Goal: Navigation & Orientation: Understand site structure

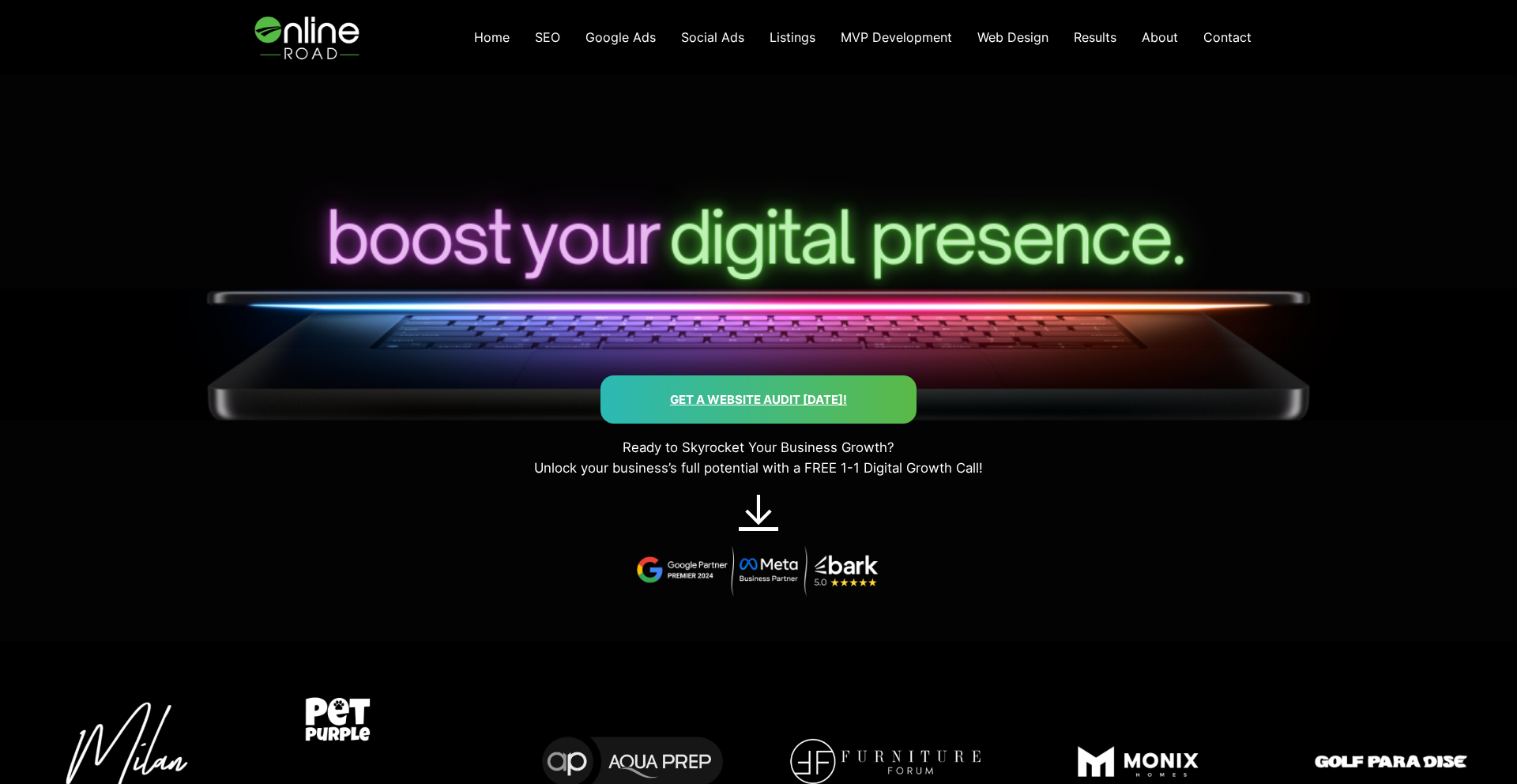
click at [1161, 41] on span "About" at bounding box center [1159, 37] width 37 height 15
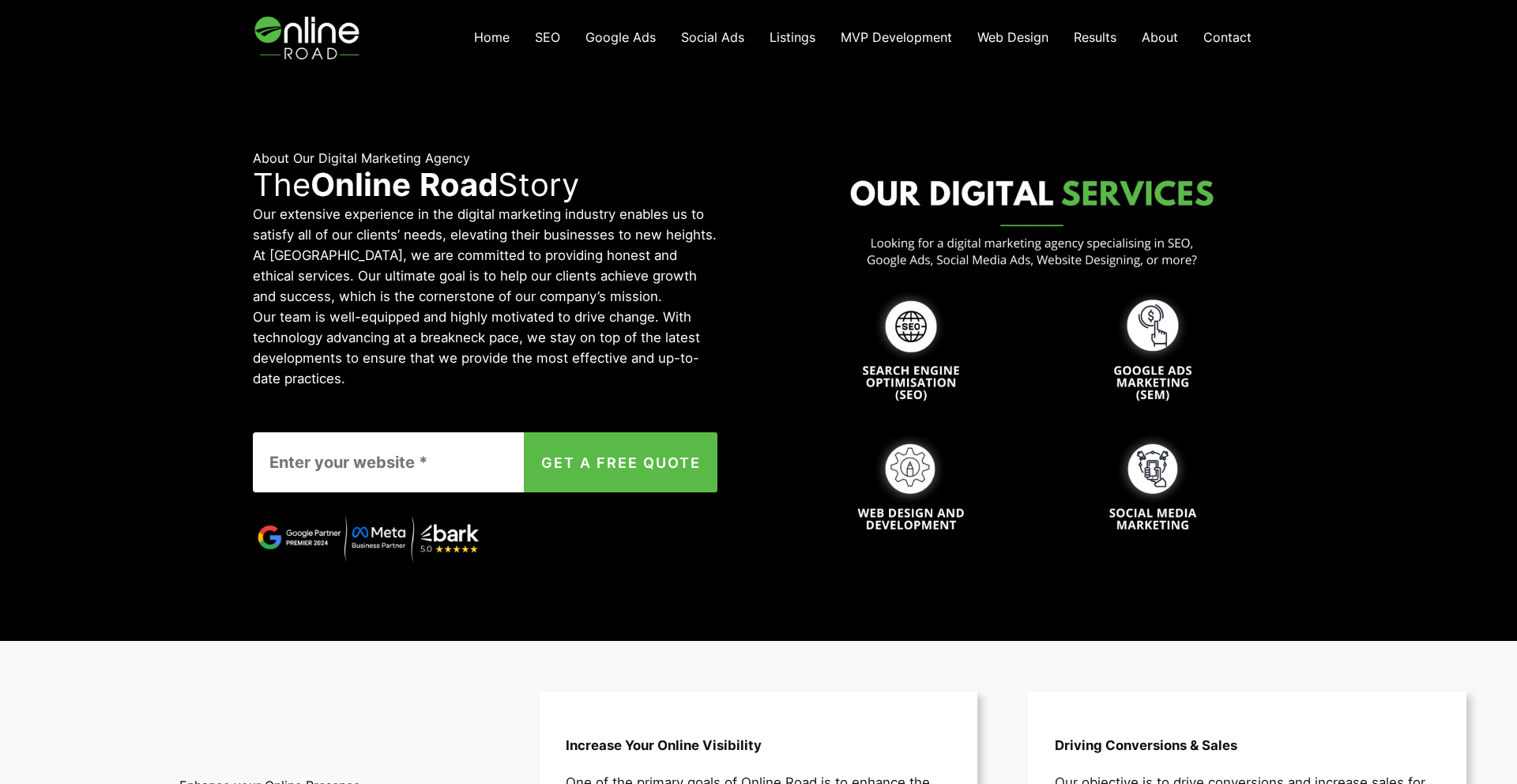
click at [337, 55] on img at bounding box center [309, 37] width 112 height 75
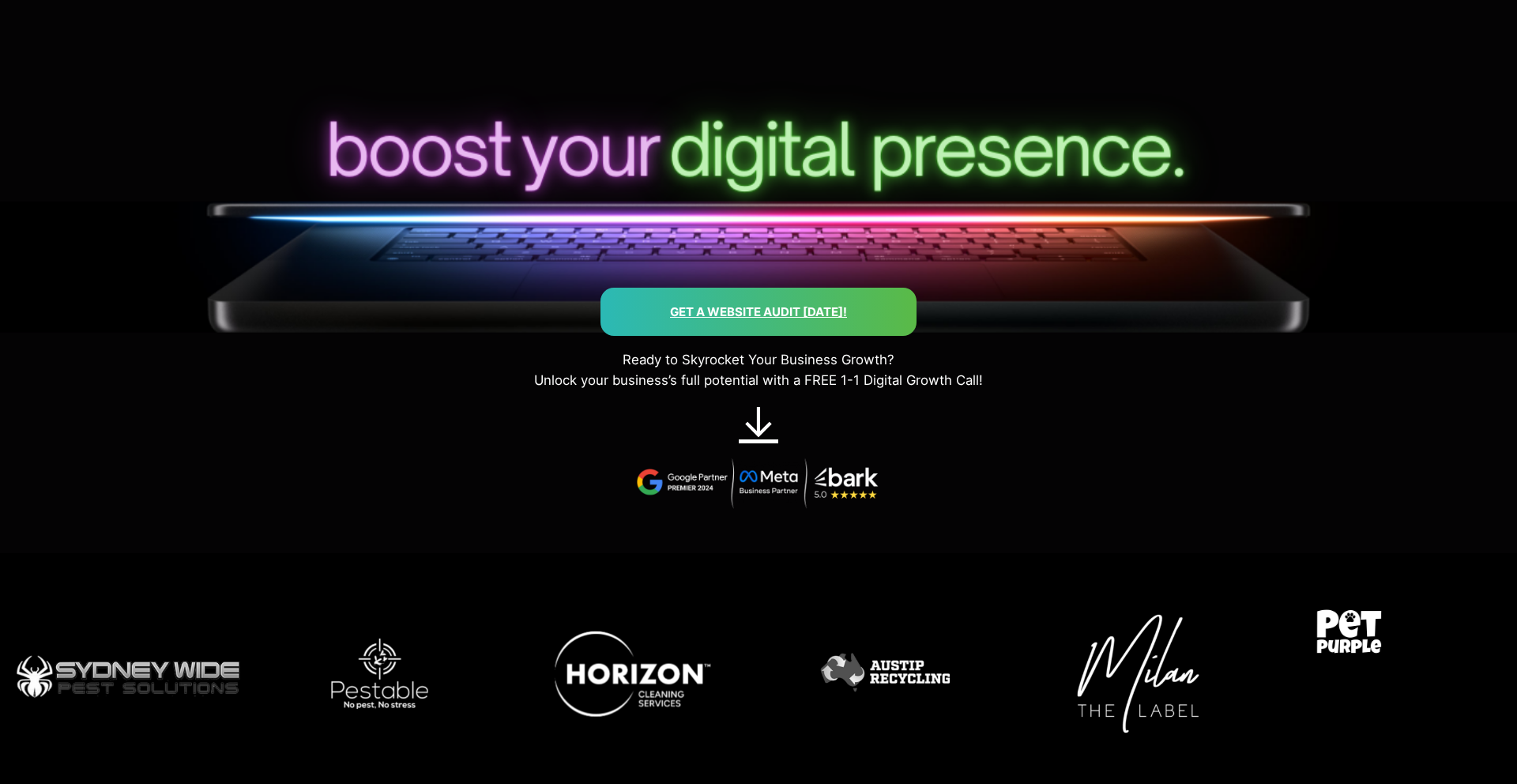
scroll to position [98, 0]
